Goal: Navigation & Orientation: Find specific page/section

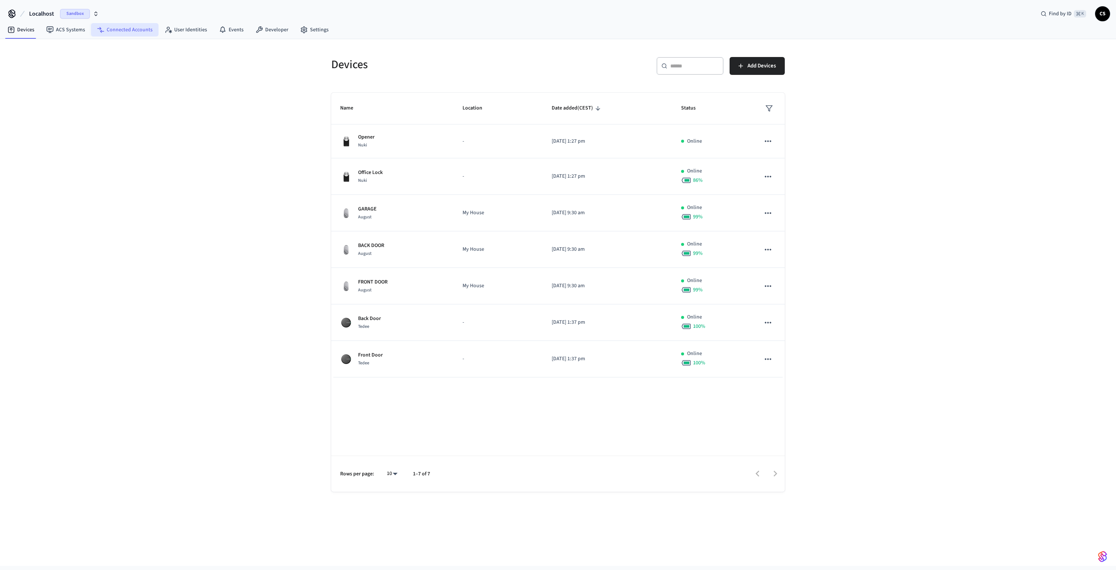
click at [136, 28] on link "Connected Accounts" at bounding box center [124, 29] width 67 height 13
